Goal: Task Accomplishment & Management: Manage account settings

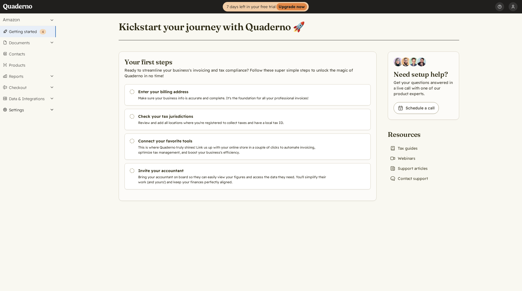
click at [27, 111] on button "Settings" at bounding box center [28, 109] width 56 height 11
click at [22, 112] on button "Settings" at bounding box center [28, 109] width 56 height 11
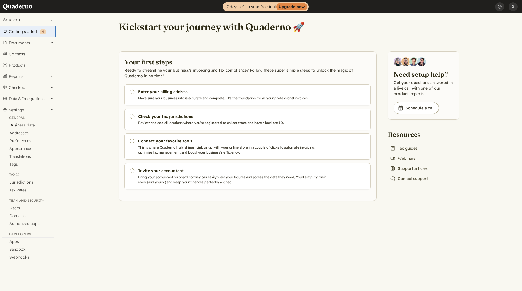
click at [26, 123] on link "Business data" at bounding box center [28, 125] width 56 height 8
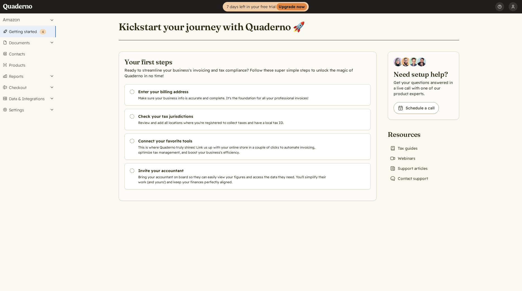
click at [57, 41] on main "Kickstart your journey with Quaderno 🚀 Your first steps Ready to streamline you…" at bounding box center [289, 151] width 467 height 277
click at [50, 42] on button "Documents" at bounding box center [28, 42] width 56 height 11
click at [52, 158] on button "Reports" at bounding box center [28, 159] width 56 height 11
click at [53, 184] on button "Checkout" at bounding box center [28, 184] width 56 height 11
click at [54, 117] on button "Data & Integrations" at bounding box center [28, 116] width 56 height 11
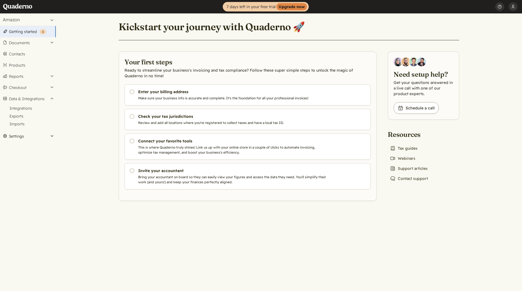
click at [52, 133] on button "Settings" at bounding box center [28, 135] width 56 height 11
